Goal: Task Accomplishment & Management: Complete application form

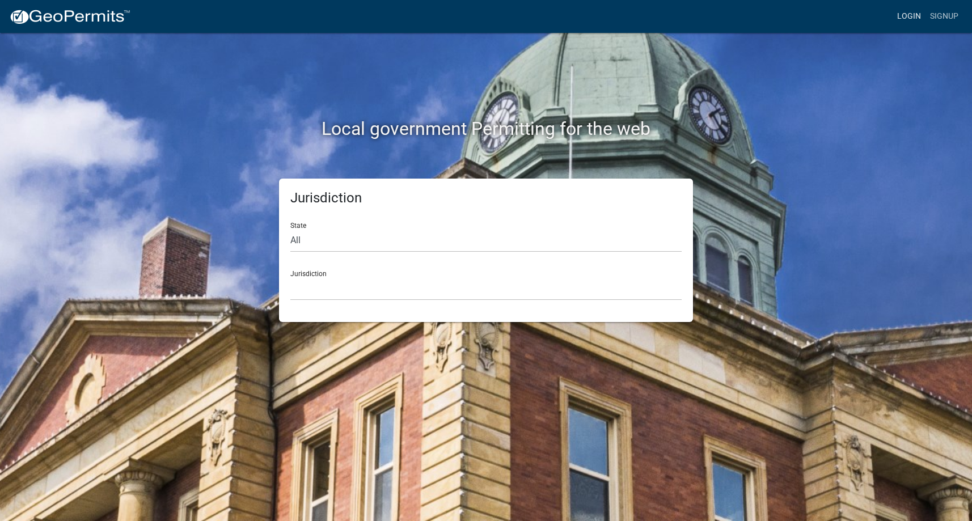
click at [916, 16] on link "Login" at bounding box center [908, 17] width 33 height 22
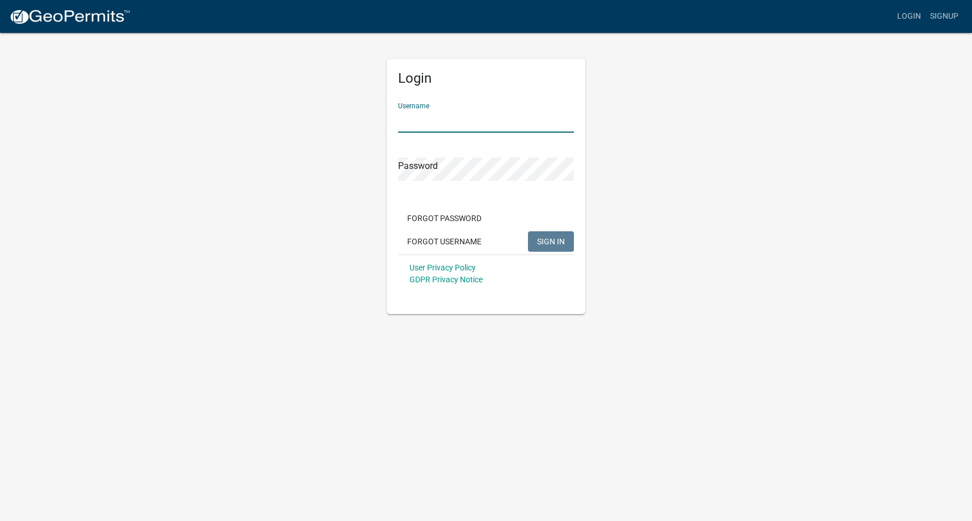
type input "quinceyfaul"
click at [550, 241] on button "SIGN IN" at bounding box center [551, 241] width 46 height 20
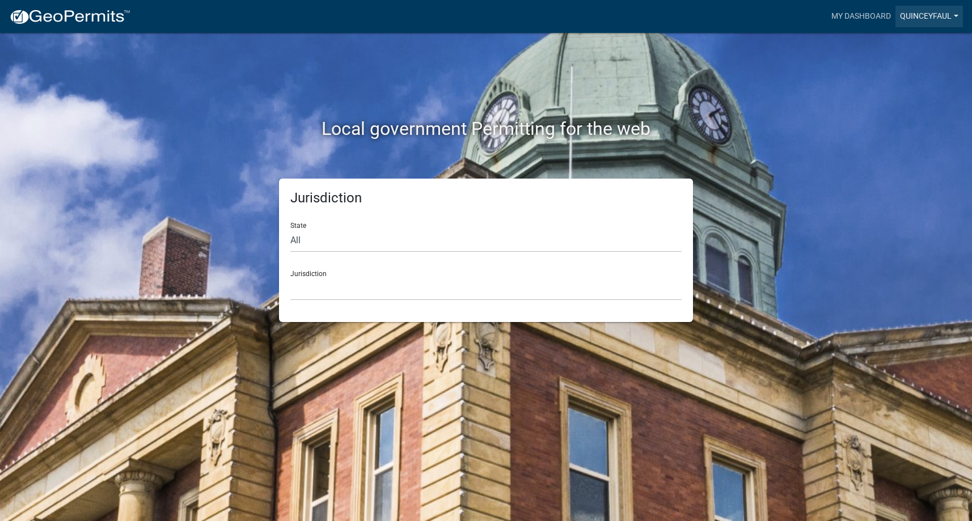
click at [946, 16] on link "Quinceyfaul" at bounding box center [928, 17] width 67 height 22
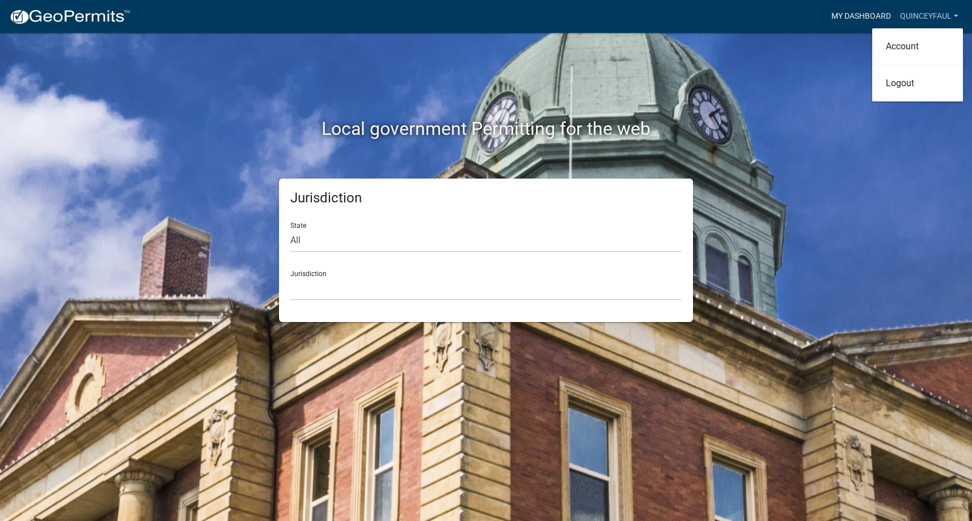
click at [871, 15] on link "My Dashboard" at bounding box center [861, 17] width 69 height 22
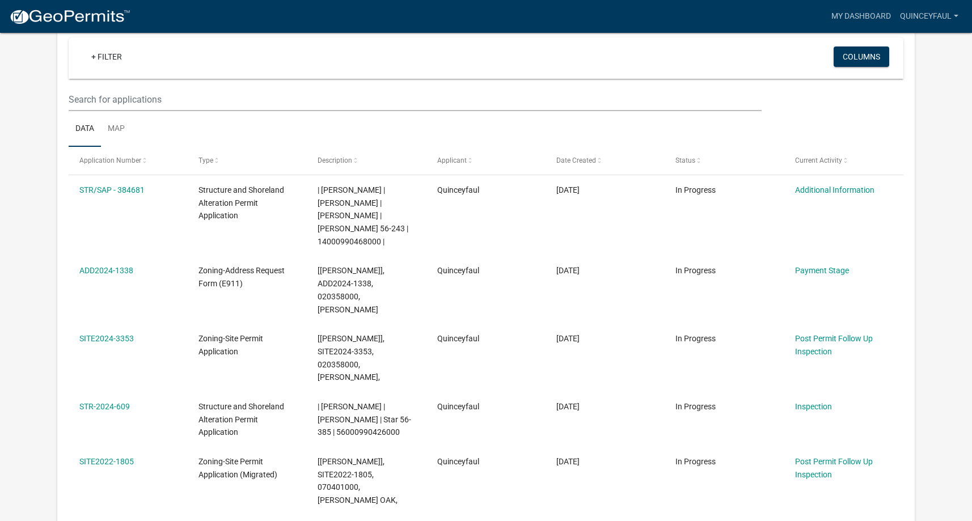
scroll to position [128, 0]
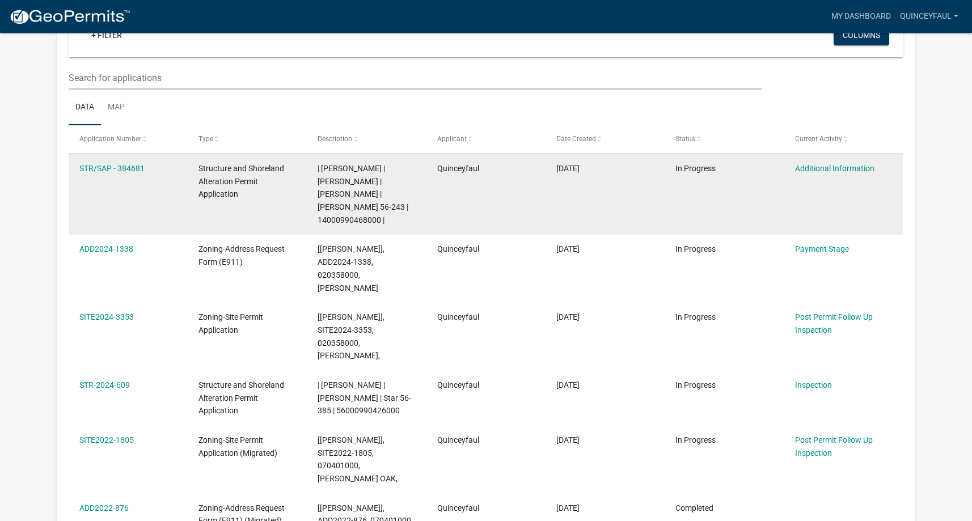
click at [341, 166] on span "| [PERSON_NAME] | [PERSON_NAME] | [PERSON_NAME] | [PERSON_NAME] 56-243 | 140009…" at bounding box center [362, 194] width 91 height 61
click at [128, 170] on link "STR/SAP - 384681" at bounding box center [111, 168] width 65 height 9
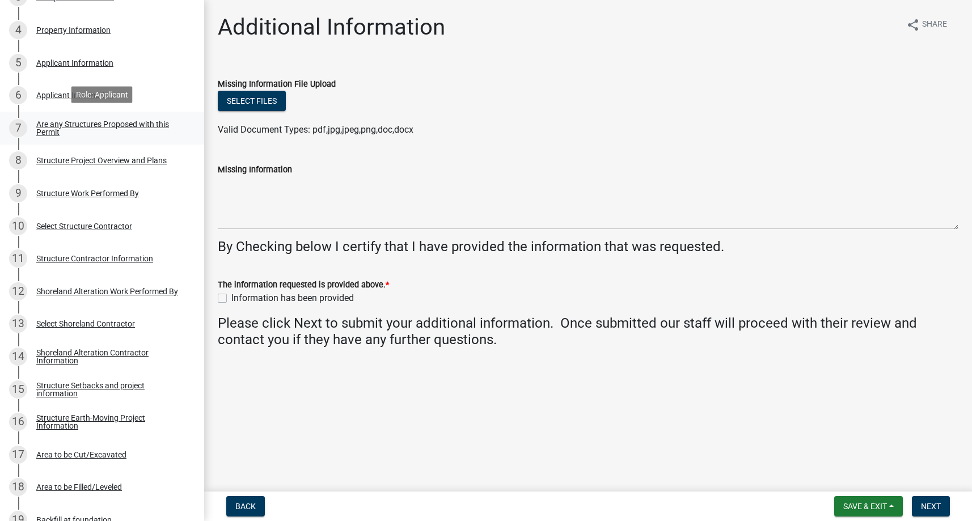
scroll to position [298, 0]
click at [87, 158] on div "Structure Project Overview and Plans" at bounding box center [101, 160] width 130 height 8
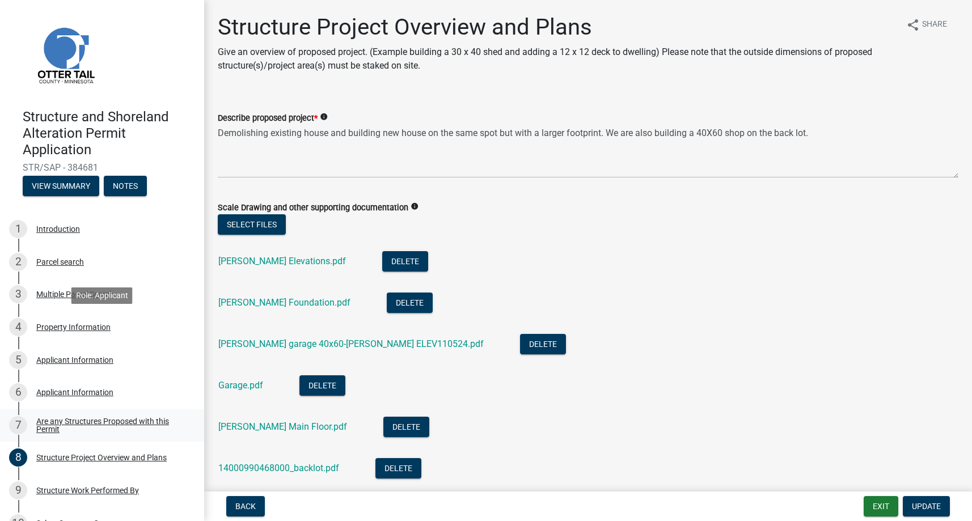
scroll to position [0, 0]
click at [80, 420] on div "Are any Structures Proposed with this Permit" at bounding box center [111, 425] width 150 height 16
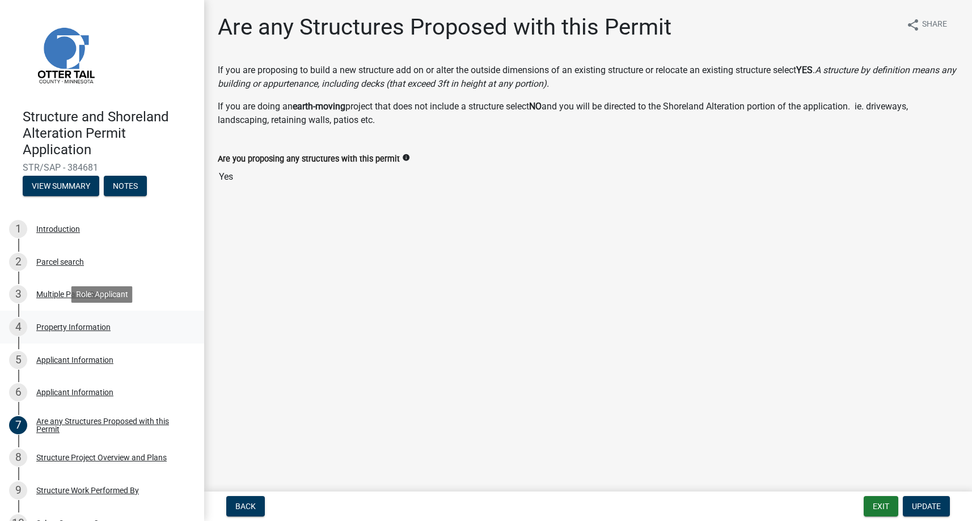
click at [94, 331] on div "4 Property Information" at bounding box center [97, 327] width 177 height 18
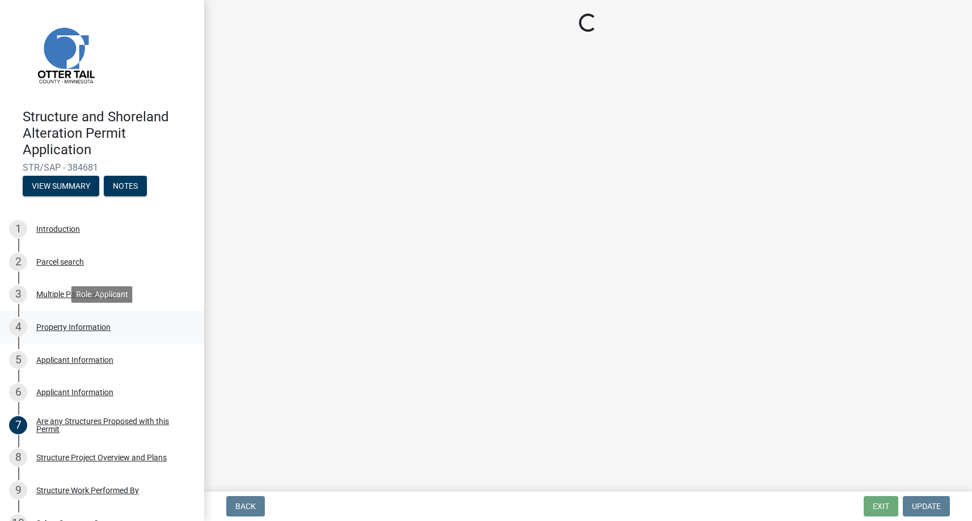
select select "f9d90a2a-c4f5-488f-96c4-739e752238e8"
select select "91995f90-6606-463b-bec3-c5862f147548"
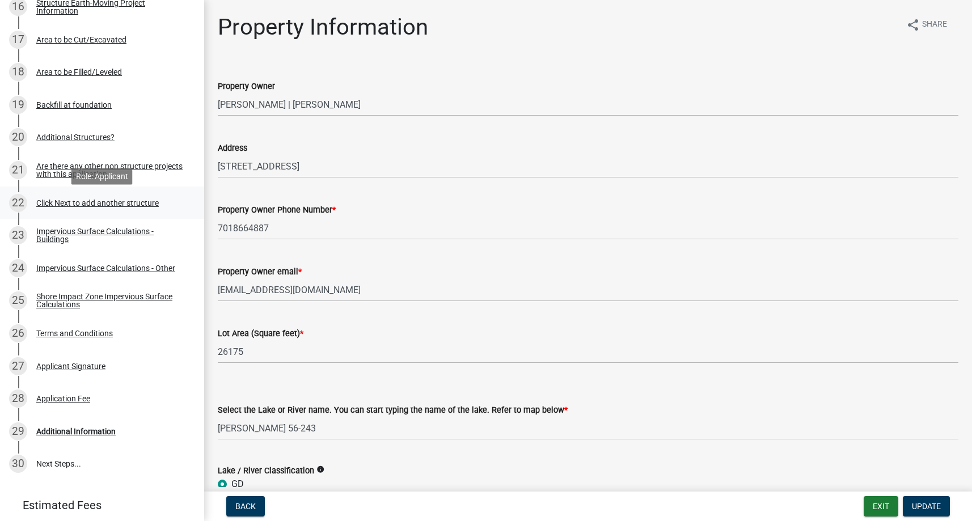
scroll to position [713, 0]
click at [68, 297] on div "Shore Impact Zone Impervious Surface Calculations" at bounding box center [111, 300] width 150 height 16
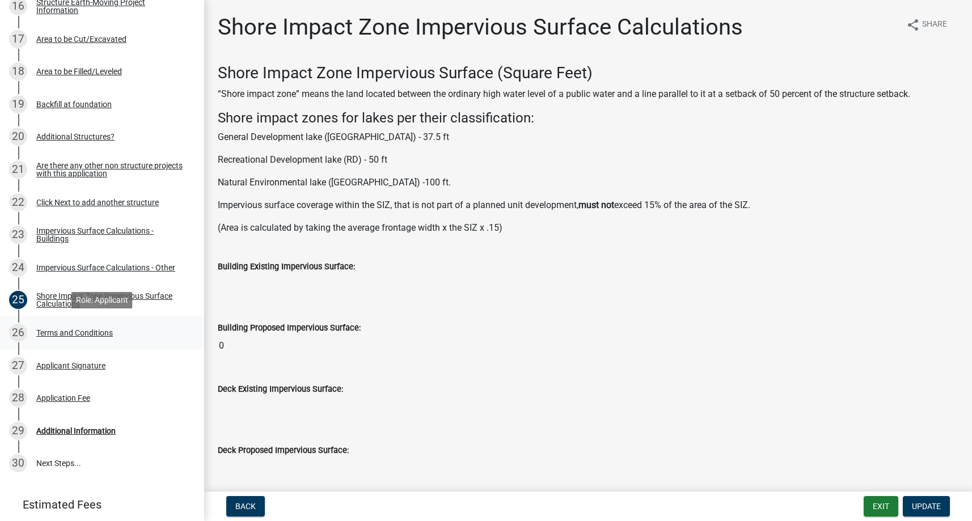
scroll to position [0, 0]
click at [73, 232] on div "Impervious Surface Calculations - Buildings" at bounding box center [111, 235] width 150 height 16
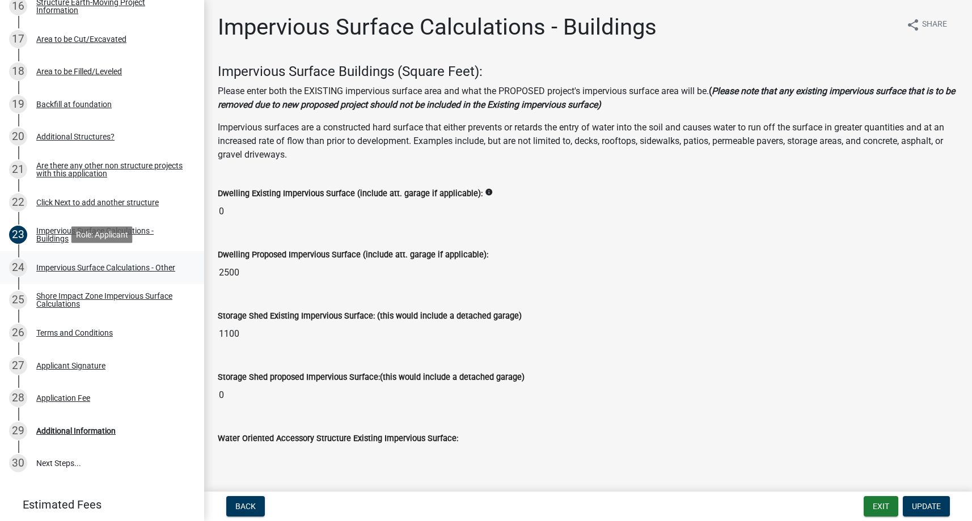
click at [58, 267] on div "Impervious Surface Calculations - Other" at bounding box center [105, 268] width 139 height 8
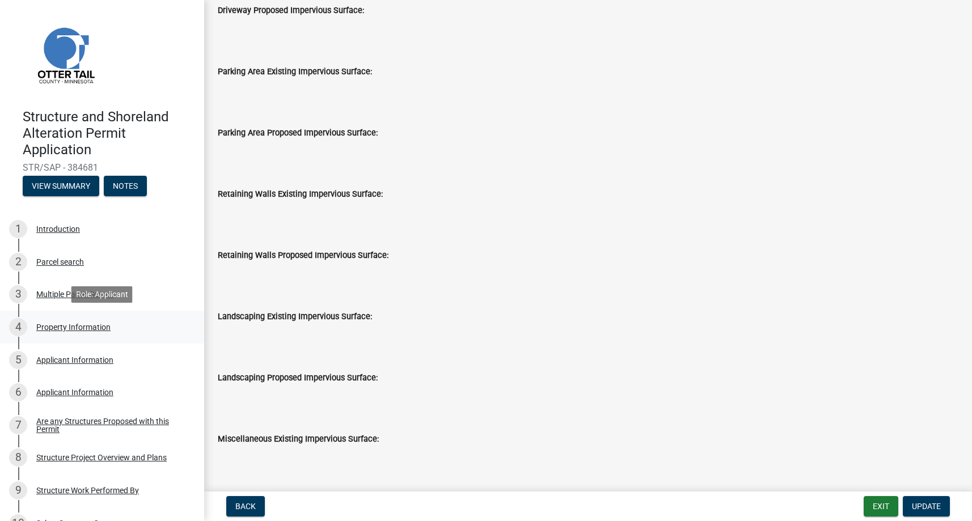
click at [69, 323] on div "Property Information" at bounding box center [73, 327] width 74 height 8
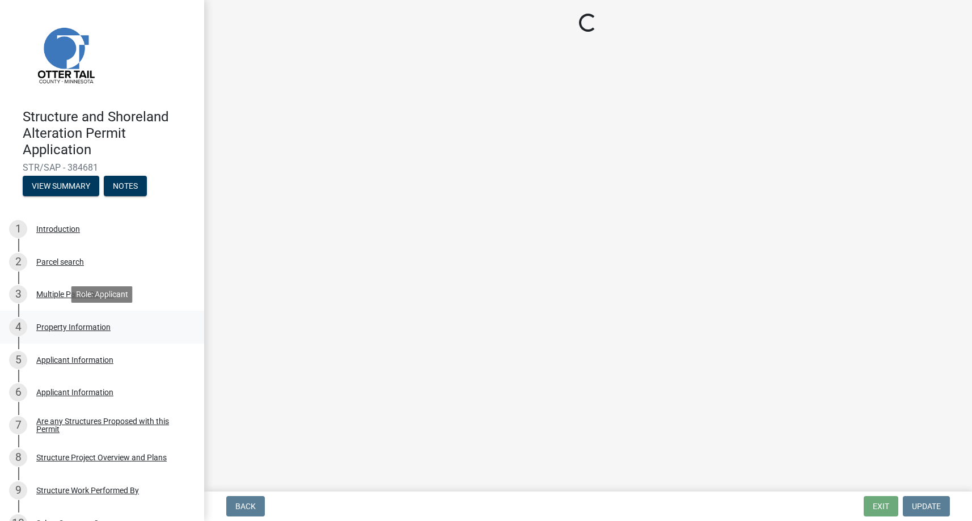
select select "f9d90a2a-c4f5-488f-96c4-739e752238e8"
select select "91995f90-6606-463b-bec3-c5862f147548"
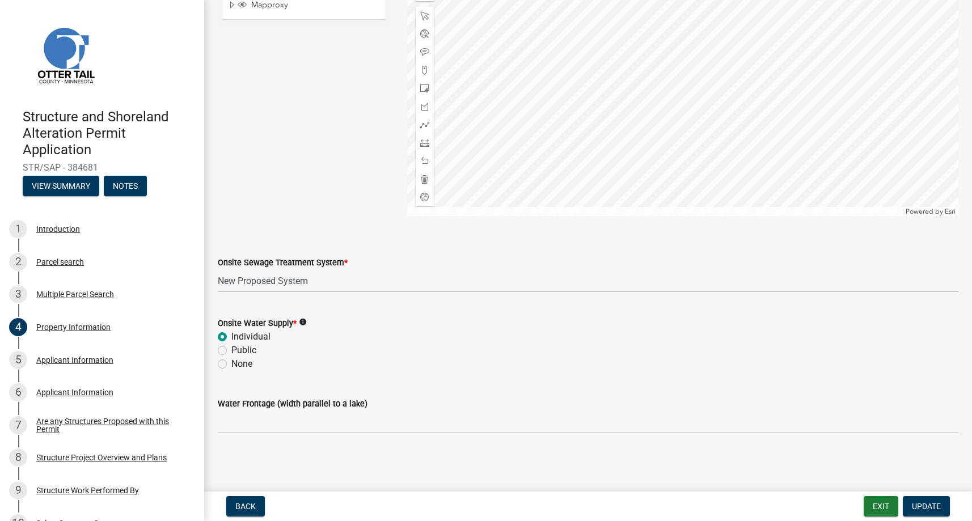
scroll to position [664, 0]
click at [98, 358] on div "Applicant Information" at bounding box center [74, 360] width 77 height 8
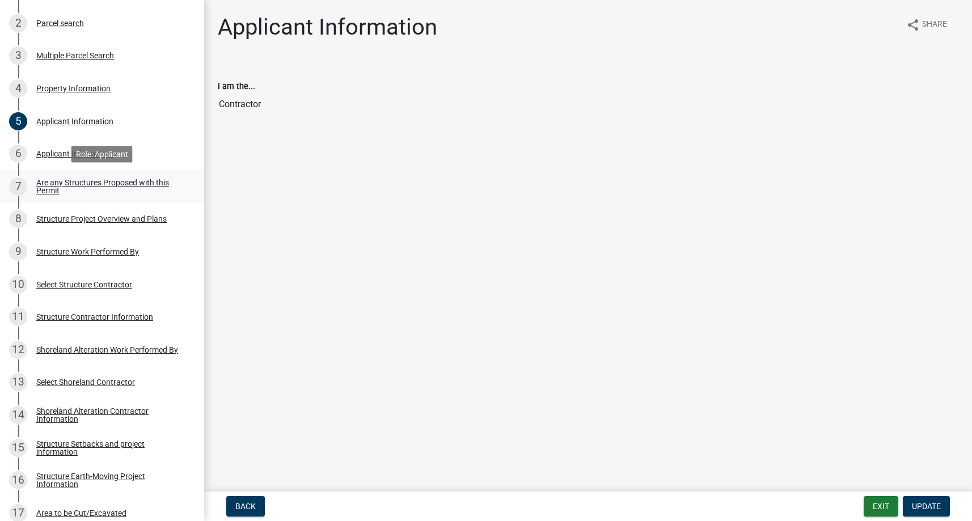
scroll to position [240, 0]
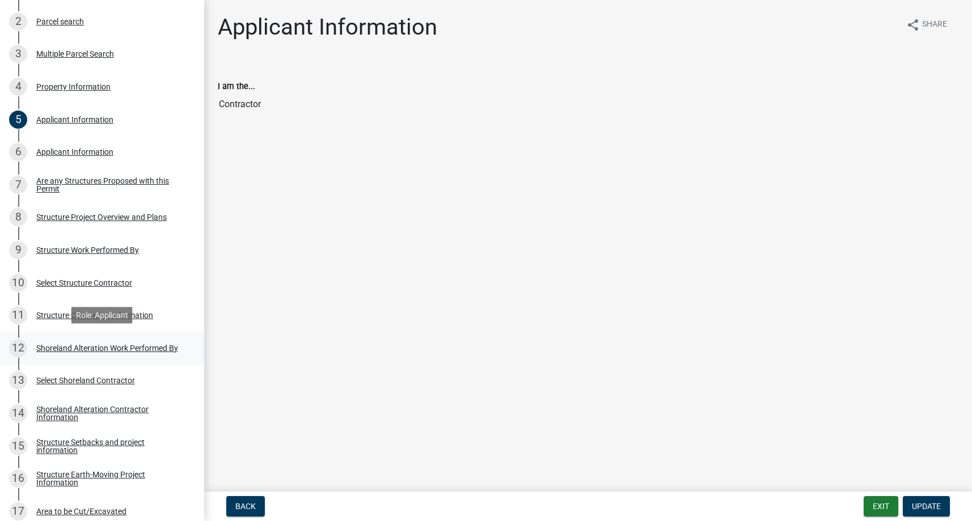
click at [80, 353] on div "12 Shoreland Alteration Work Performed By" at bounding box center [97, 348] width 177 height 18
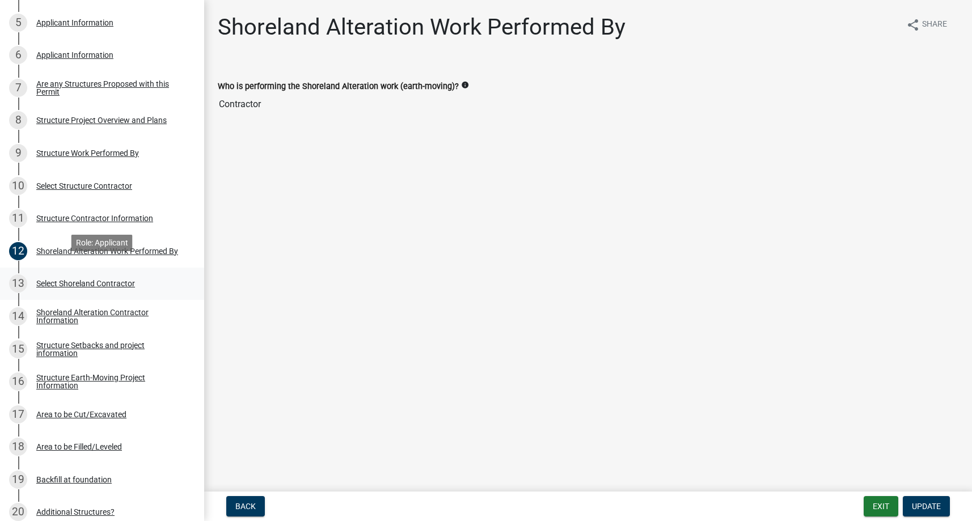
scroll to position [346, 0]
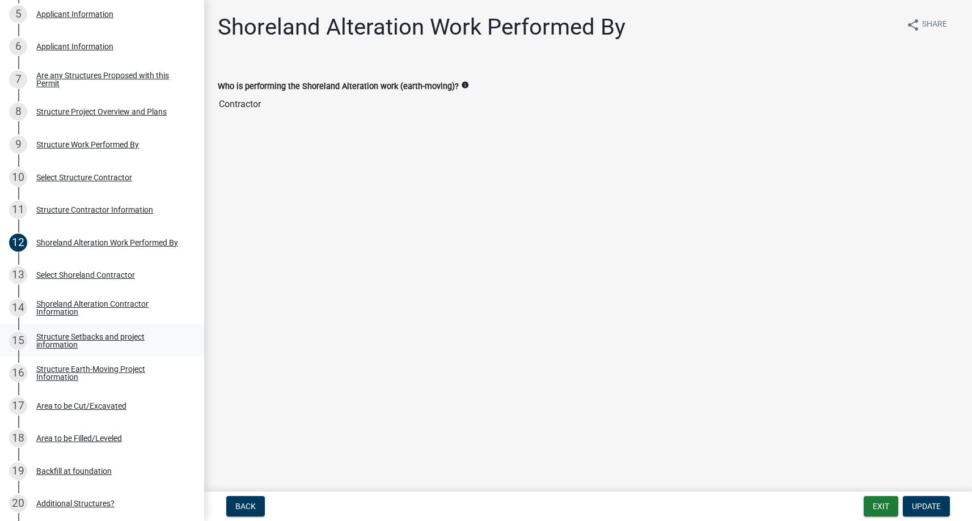
click at [99, 338] on div "Structure Setbacks and project information" at bounding box center [111, 341] width 150 height 16
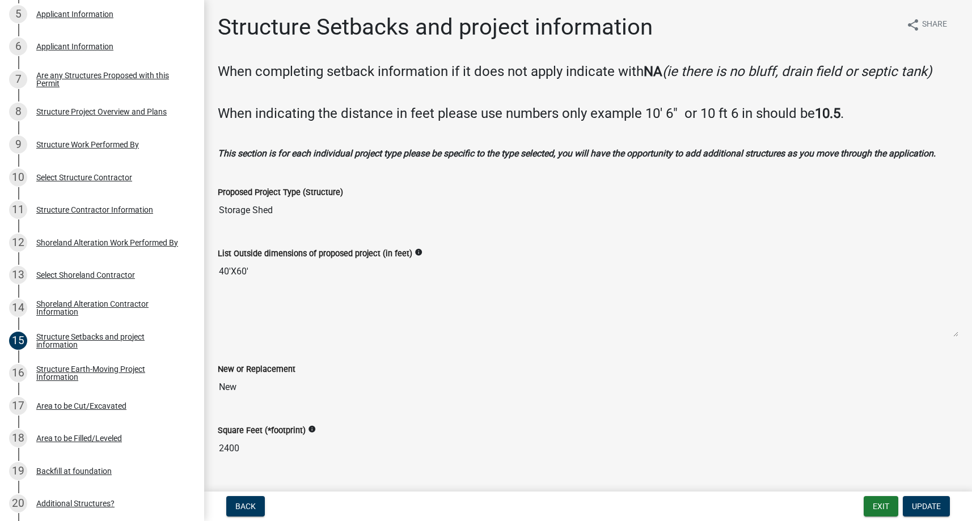
scroll to position [0, 0]
click at [878, 512] on button "Exit" at bounding box center [880, 506] width 35 height 20
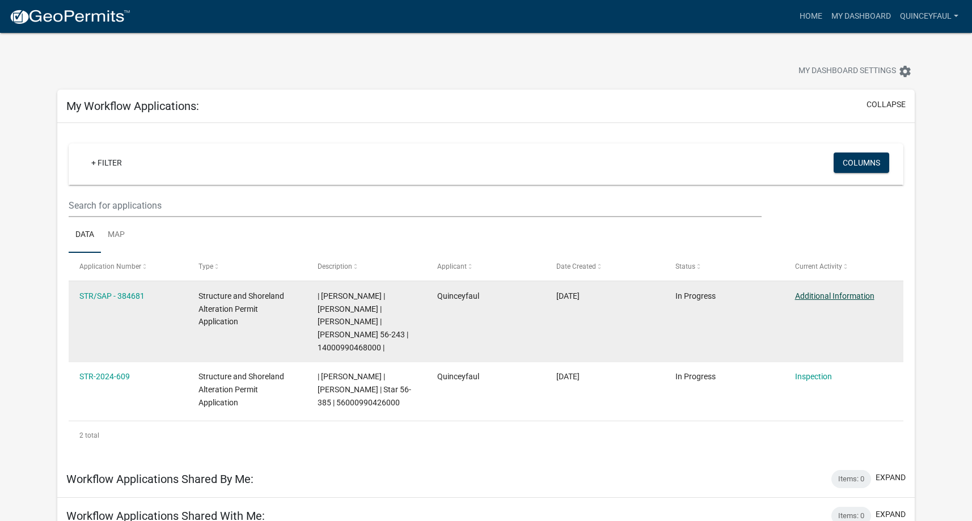
click at [823, 296] on link "Additional Information" at bounding box center [834, 295] width 79 height 9
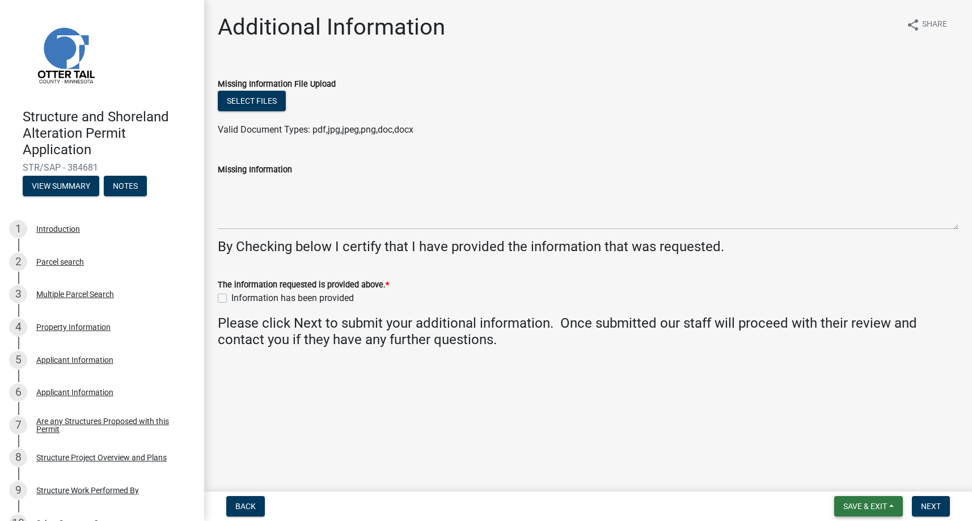
click at [865, 500] on button "Save & Exit" at bounding box center [868, 506] width 69 height 20
click at [854, 474] on button "Save & Exit" at bounding box center [857, 476] width 91 height 27
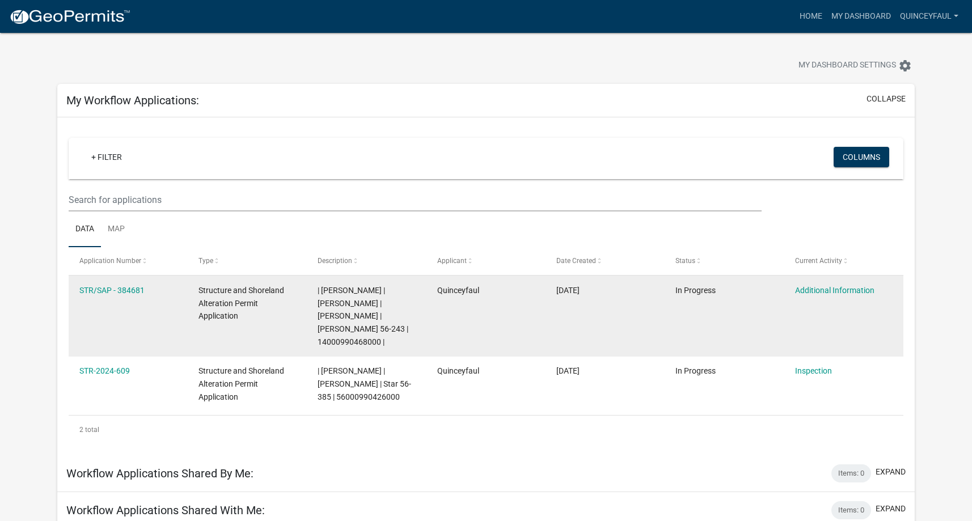
scroll to position [5, 0]
click at [121, 291] on link "STR/SAP - 384681" at bounding box center [111, 291] width 65 height 9
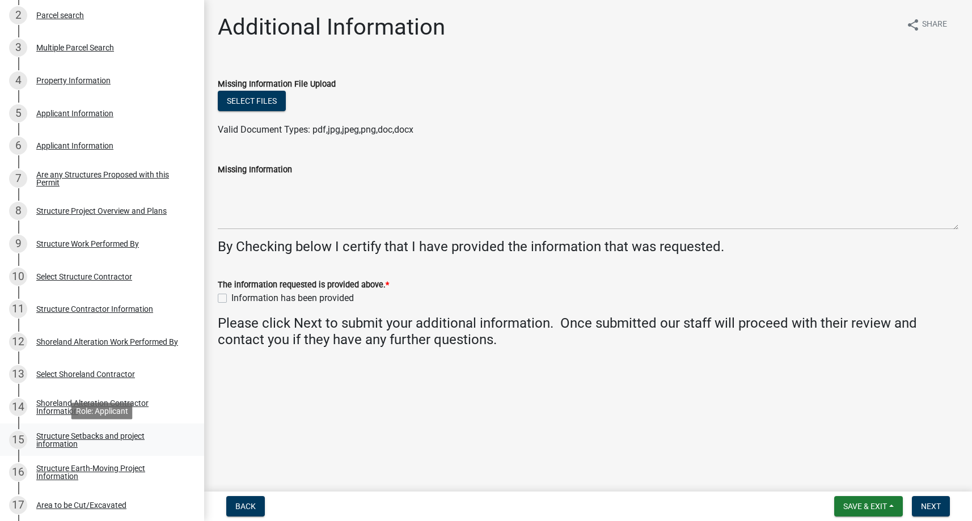
scroll to position [249, 0]
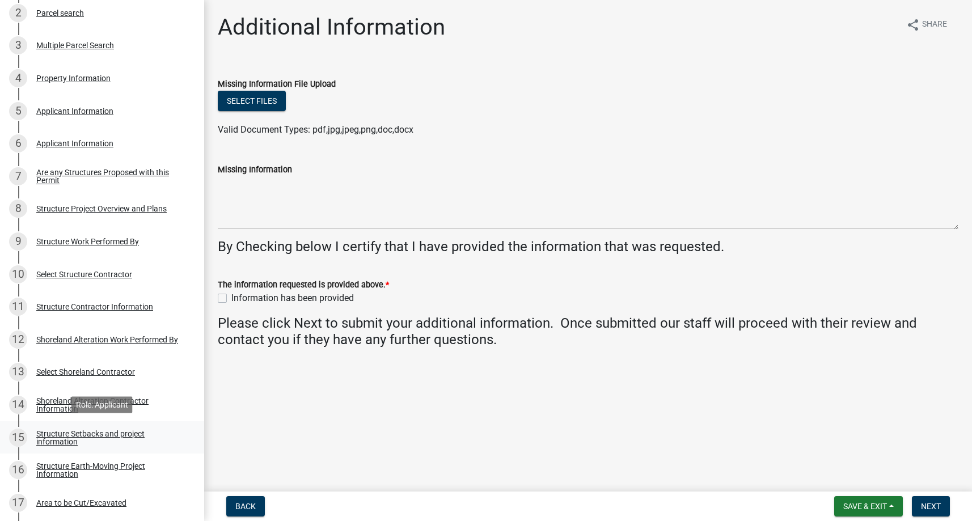
click at [63, 434] on div "Structure Setbacks and project information" at bounding box center [111, 438] width 150 height 16
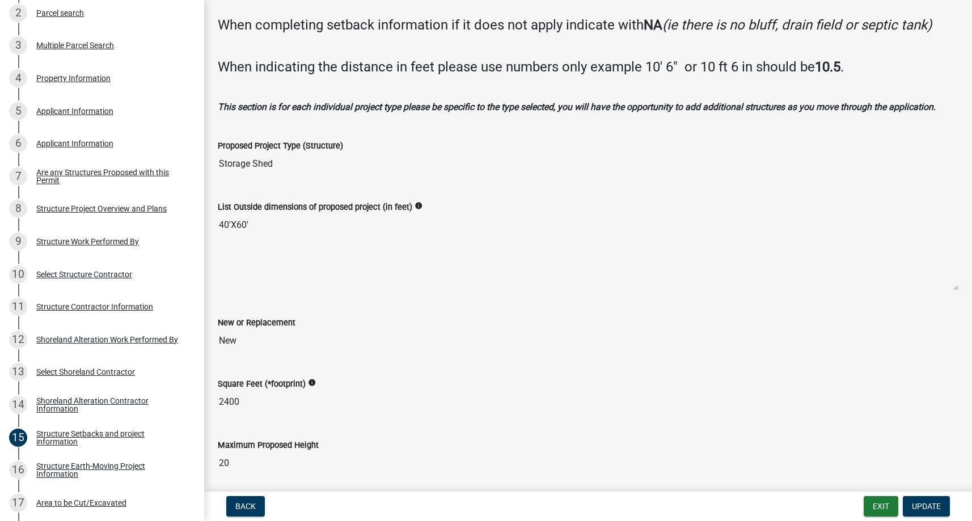
scroll to position [45, 0]
click at [247, 510] on span "Back" at bounding box center [245, 506] width 20 height 9
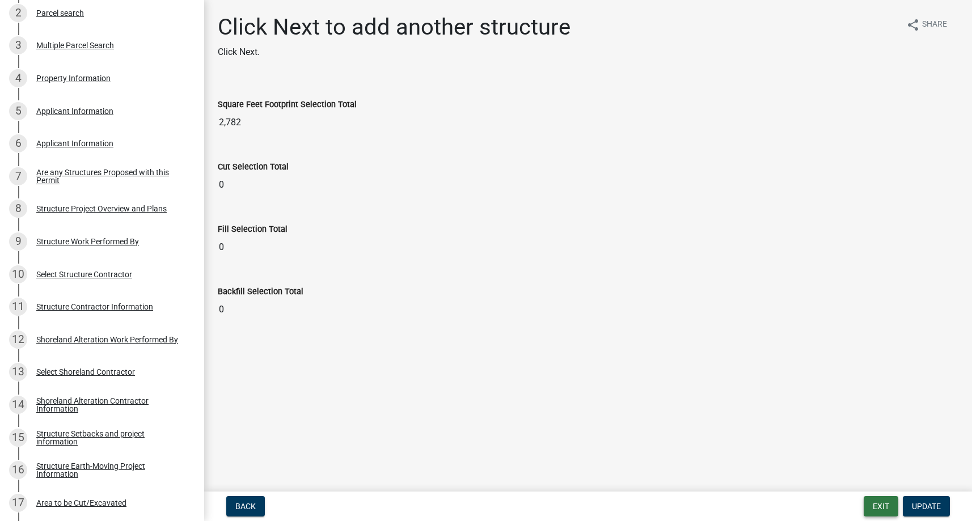
click at [878, 504] on button "Exit" at bounding box center [880, 506] width 35 height 20
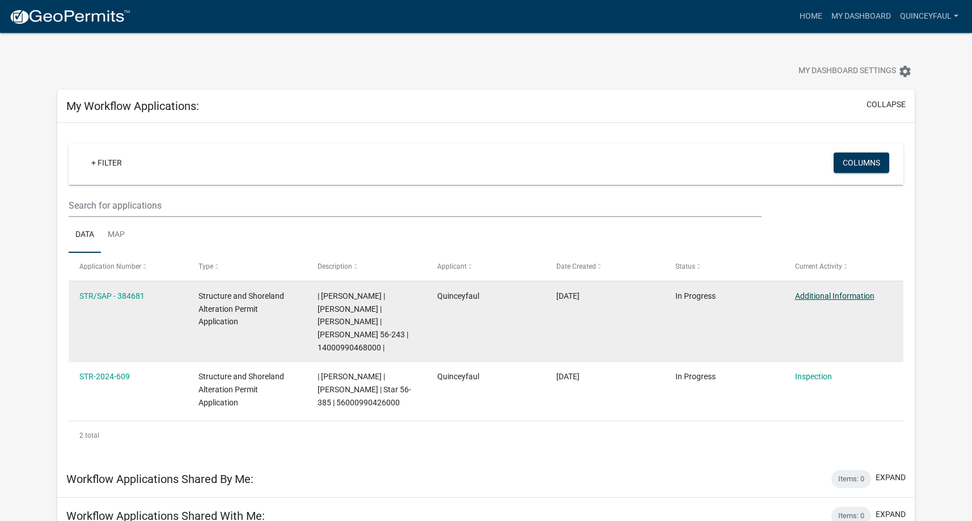
click at [830, 294] on link "Additional Information" at bounding box center [834, 295] width 79 height 9
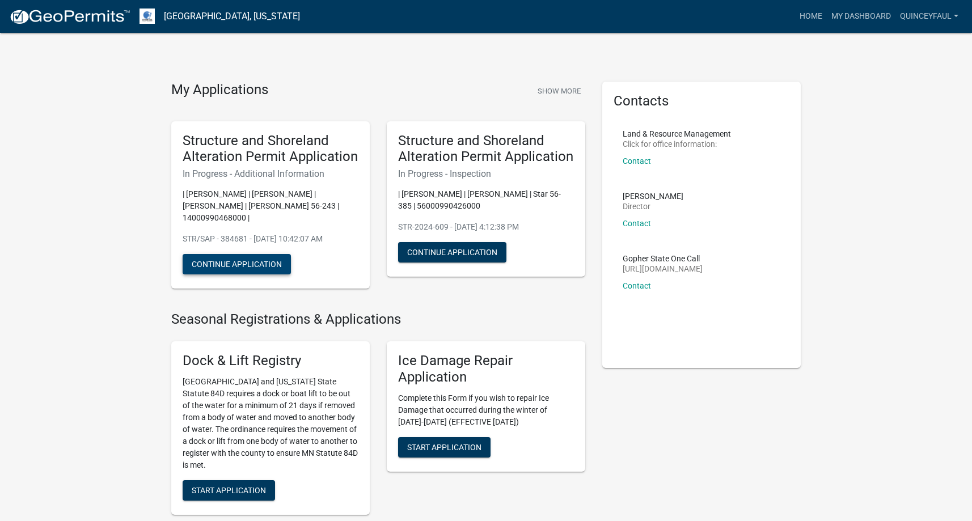
click at [244, 254] on button "Continue Application" at bounding box center [237, 264] width 108 height 20
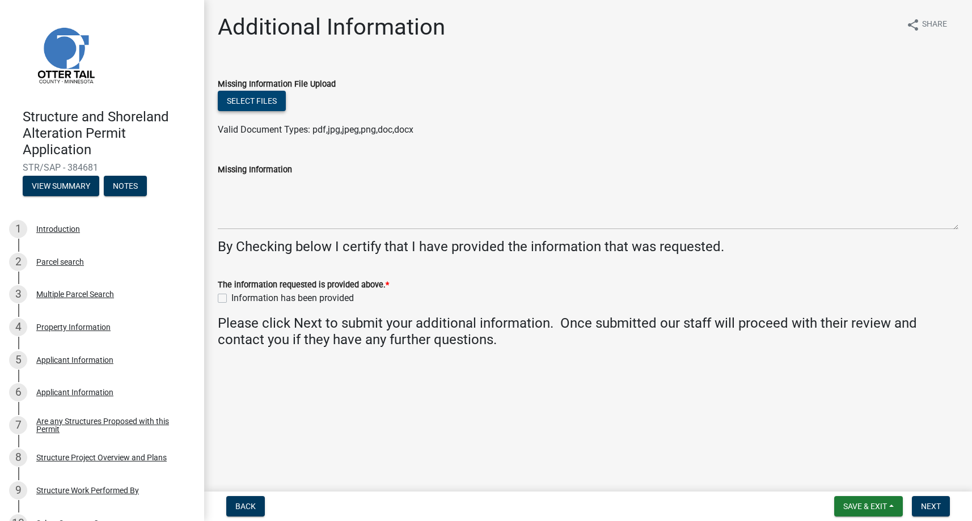
click at [251, 104] on button "Select files" at bounding box center [252, 101] width 68 height 20
click at [274, 103] on button "Select files" at bounding box center [252, 101] width 68 height 20
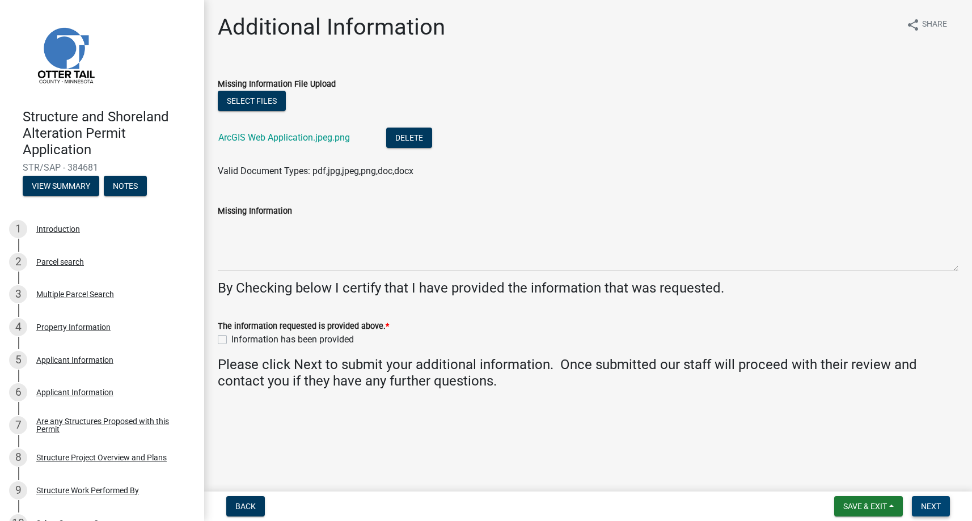
click at [925, 504] on span "Next" at bounding box center [931, 506] width 20 height 9
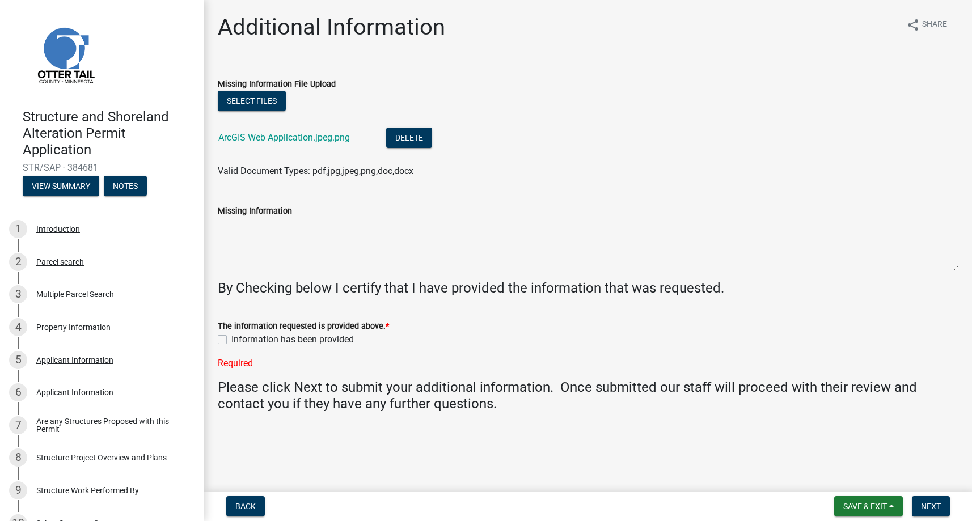
click at [231, 340] on label "Information has been provided" at bounding box center [292, 340] width 122 height 14
click at [231, 340] on input "Information has been provided" at bounding box center [234, 336] width 7 height 7
checkbox input "true"
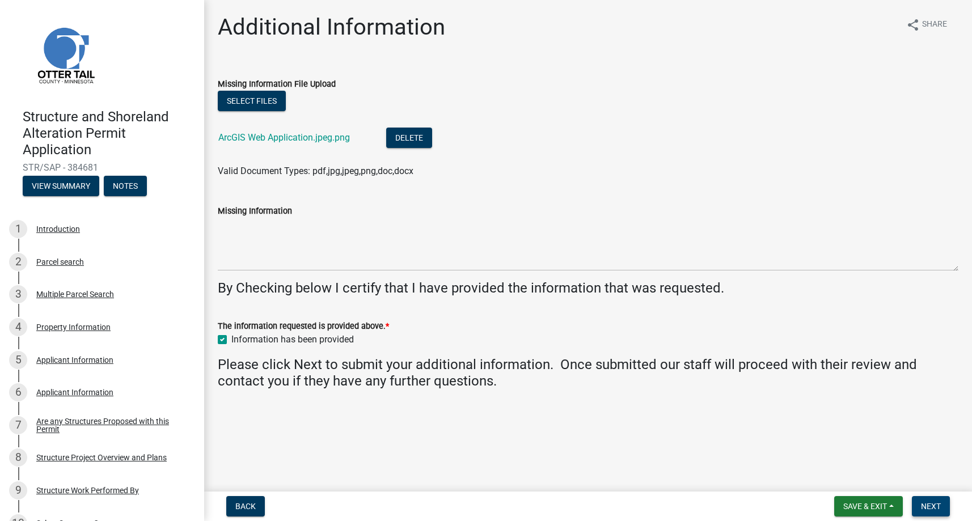
click at [921, 503] on span "Next" at bounding box center [931, 506] width 20 height 9
